Goal: Task Accomplishment & Management: Manage account settings

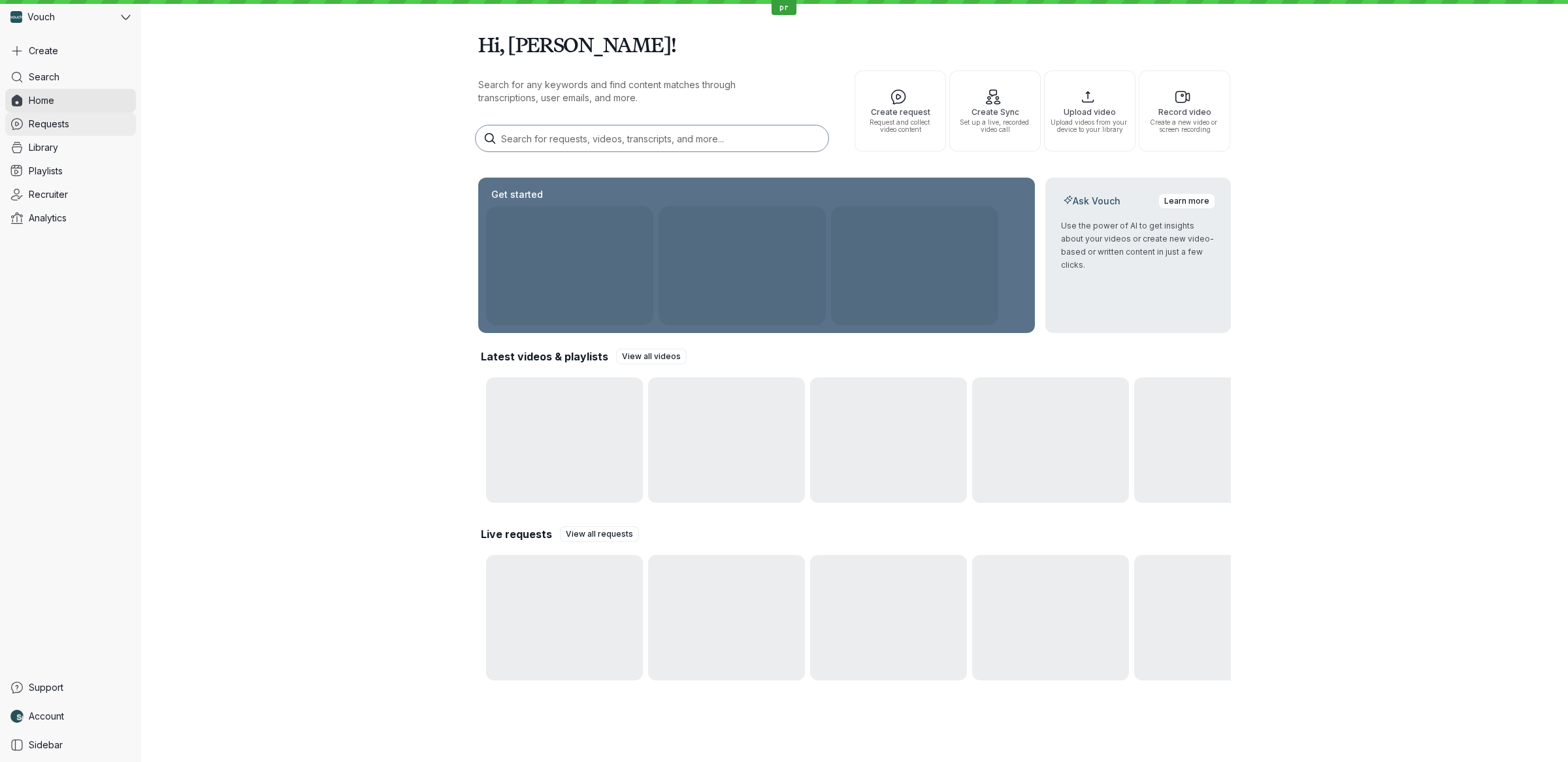
click at [82, 123] on link "Requests" at bounding box center [70, 123] width 130 height 23
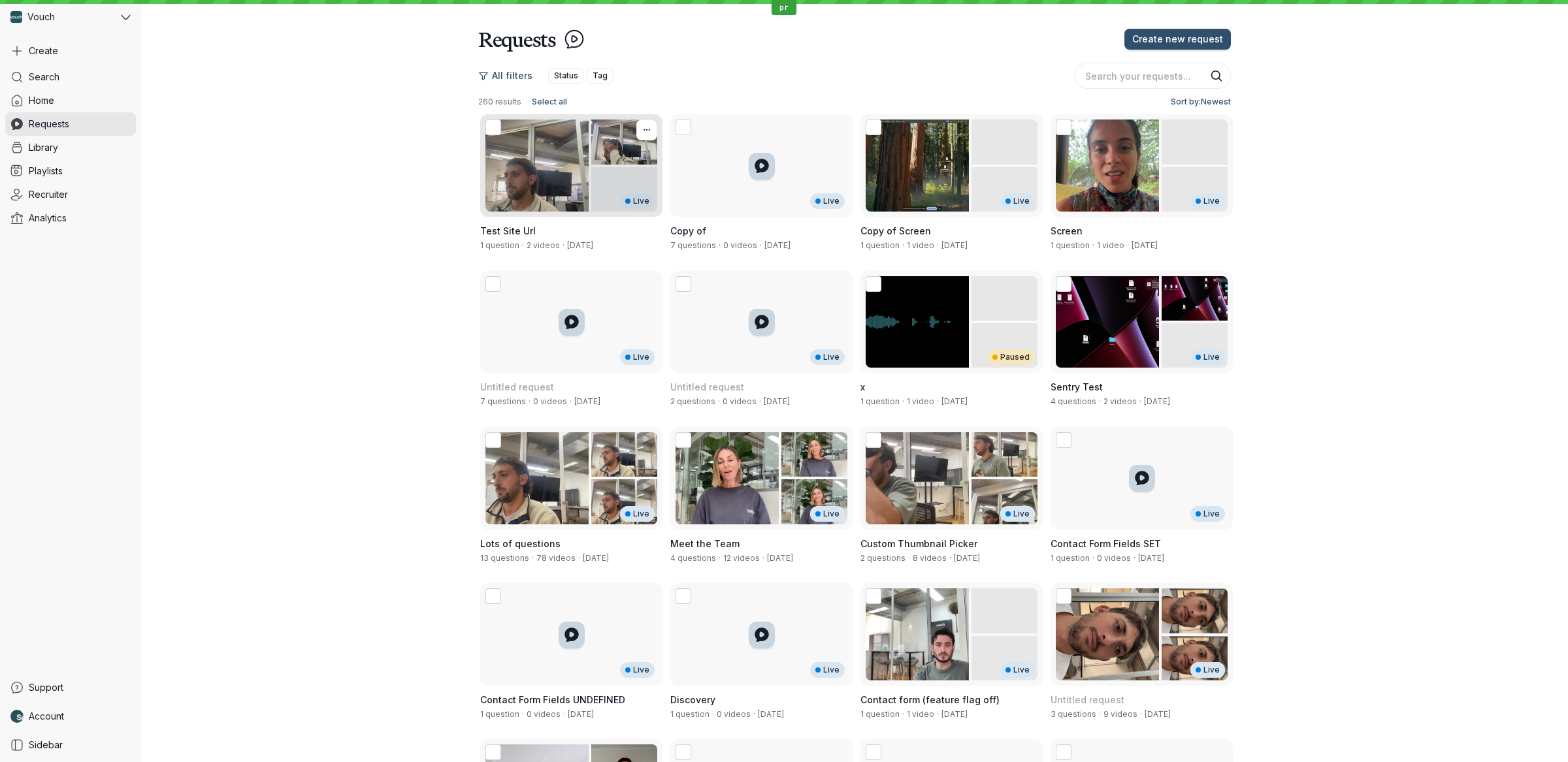
click at [570, 189] on div "Live" at bounding box center [572, 166] width 182 height 102
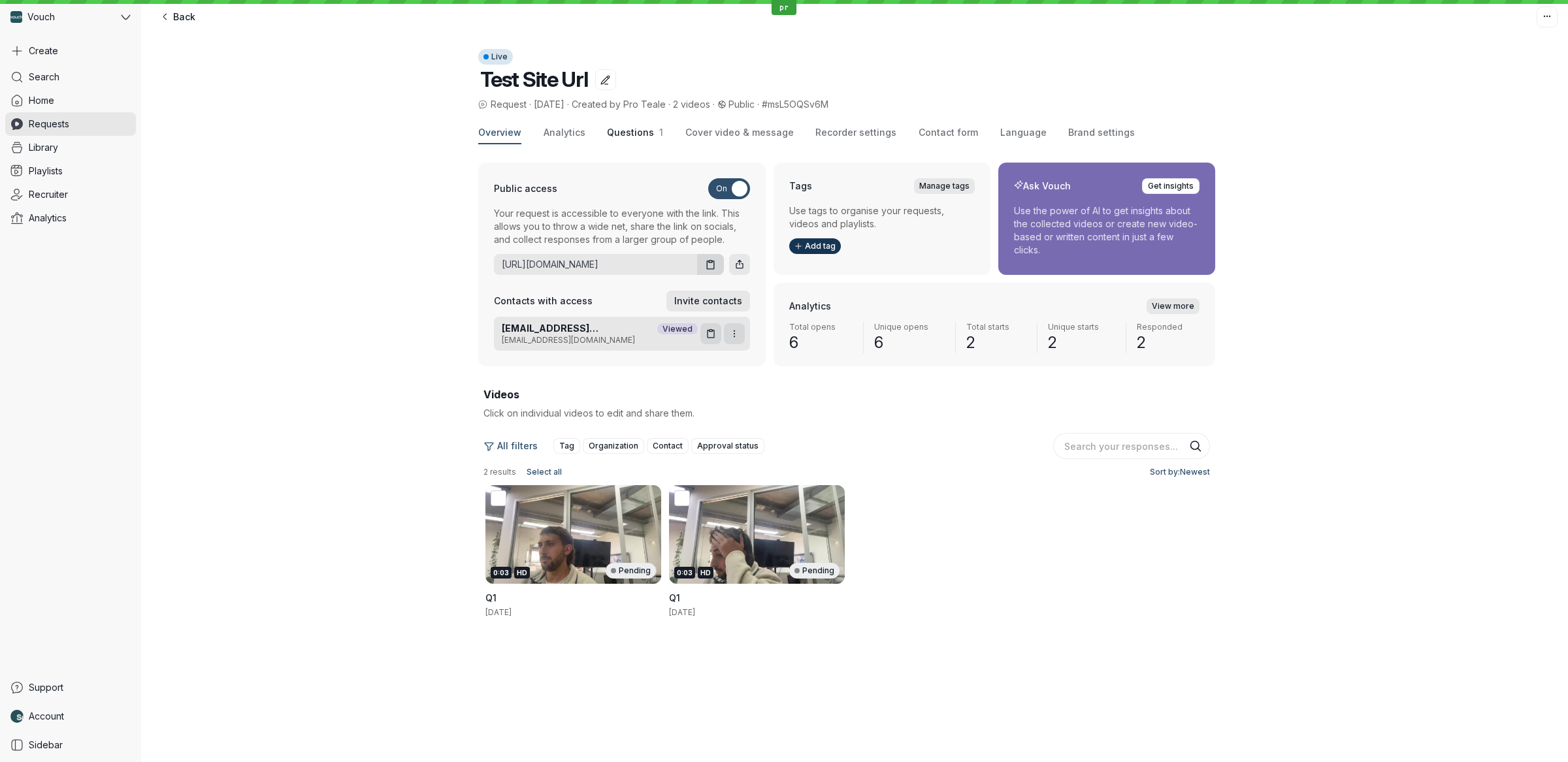
click at [654, 134] on span "1" at bounding box center [658, 132] width 9 height 11
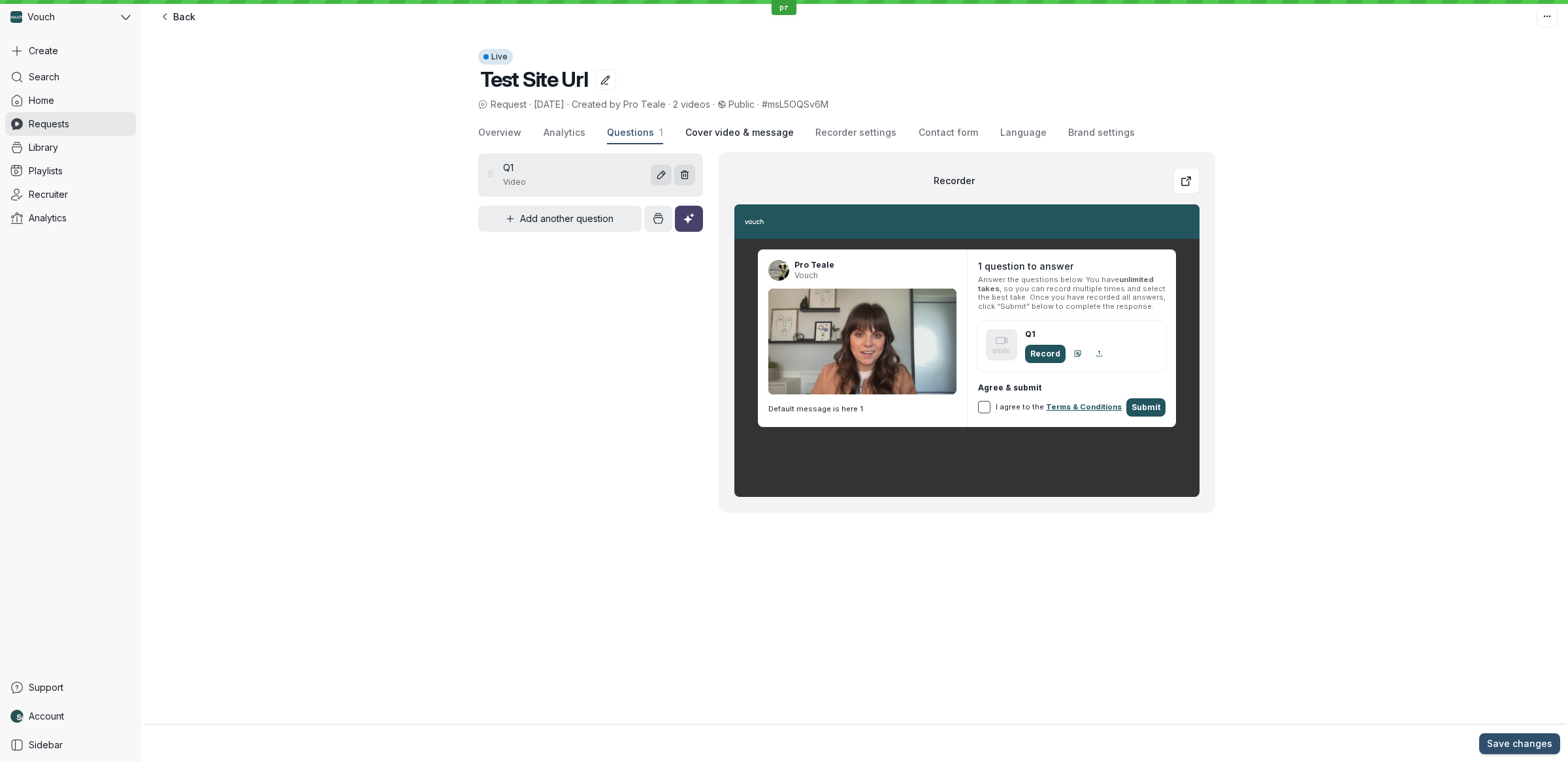
click at [717, 130] on span "Cover video & message" at bounding box center [740, 132] width 108 height 13
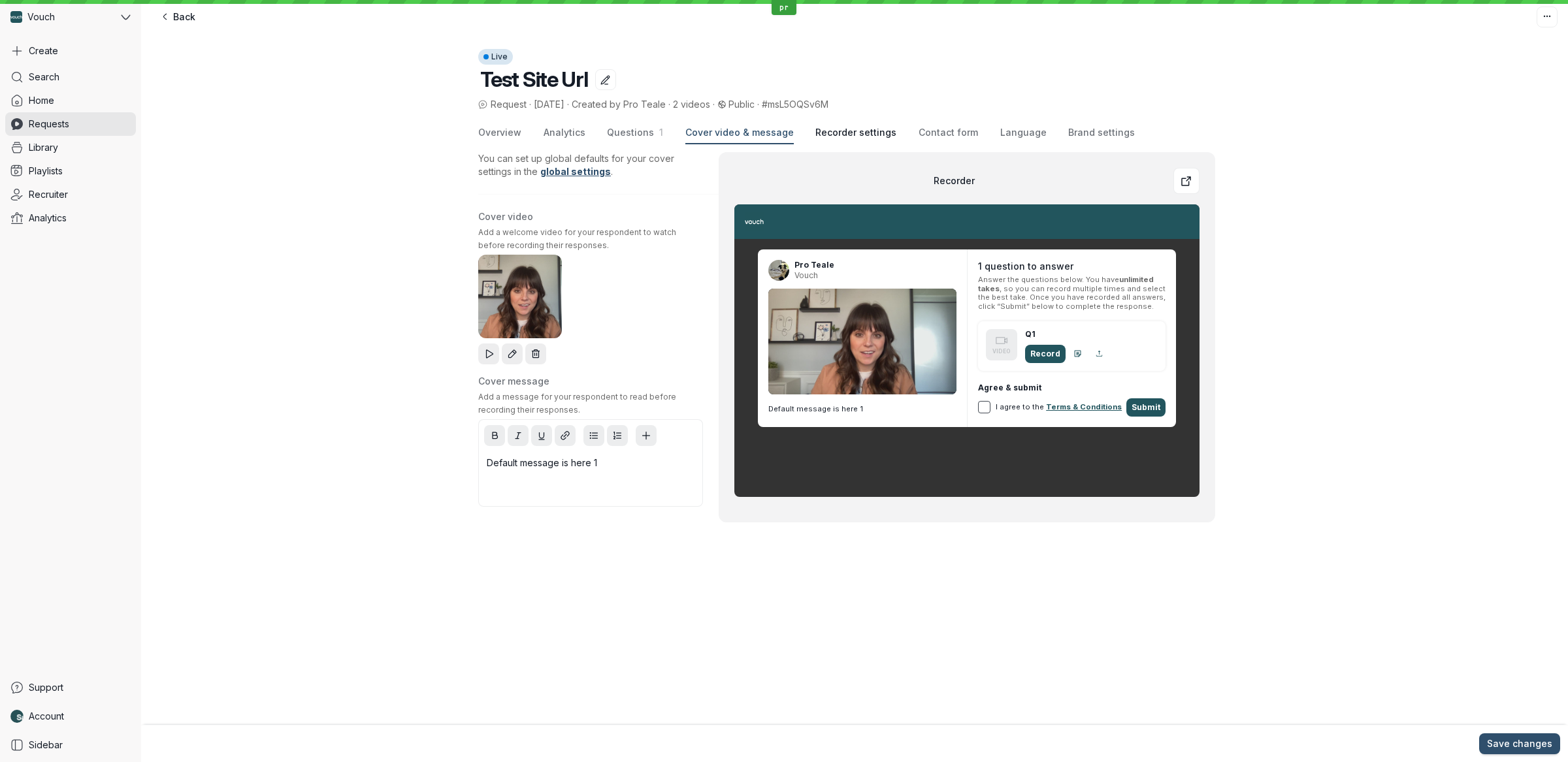
click at [830, 126] on span "Recorder settings" at bounding box center [856, 132] width 81 height 13
